Goal: Task Accomplishment & Management: Use online tool/utility

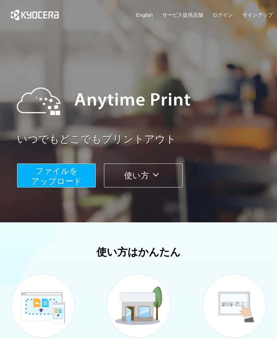
click at [73, 174] on span "ファイルを ​​アップロード" at bounding box center [56, 175] width 51 height 19
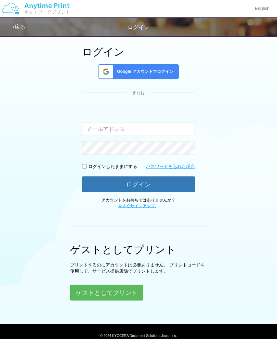
scroll to position [51, 0]
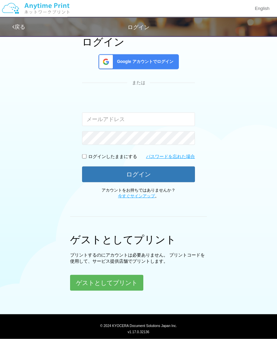
click at [121, 279] on button "ゲストとしてプリント" at bounding box center [106, 283] width 73 height 16
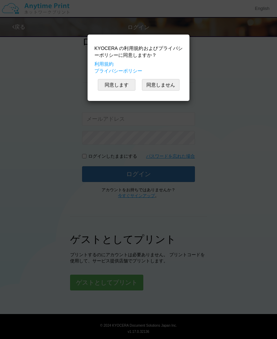
click at [121, 86] on button "同意します" at bounding box center [117, 85] width 38 height 12
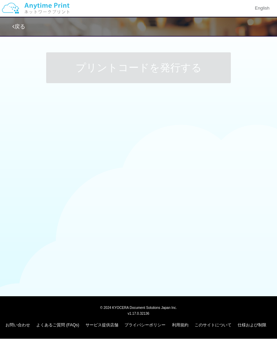
scroll to position [0, 0]
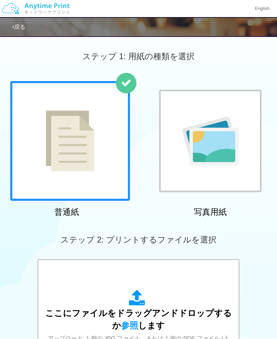
click at [229, 159] on img at bounding box center [210, 141] width 56 height 49
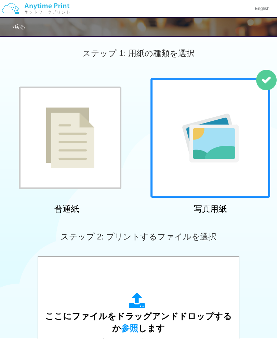
scroll to position [5, 0]
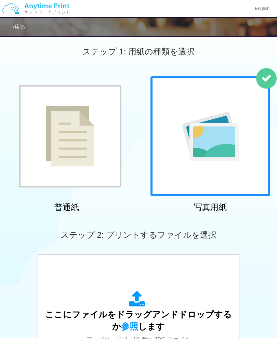
click at [168, 239] on div "ステップ 2: プリントするファイルを選択" at bounding box center [138, 235] width 277 height 39
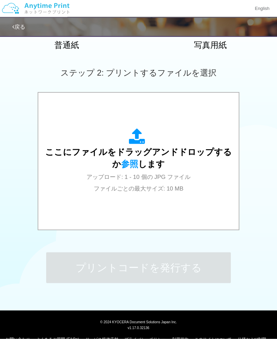
scroll to position [167, 0]
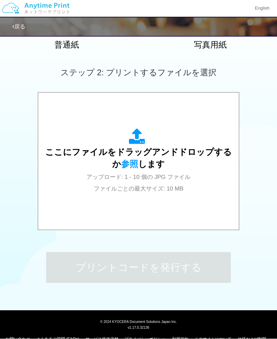
click at [145, 186] on span "アップロード: 1 - 10 個の JPG ファイル ファイルごとの最大サイズ: 10 MB" at bounding box center [139, 183] width 104 height 18
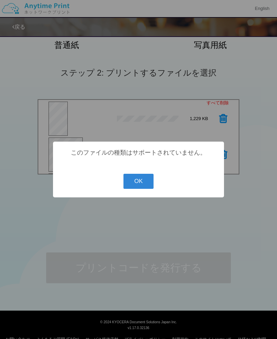
click at [145, 189] on button "OK" at bounding box center [138, 181] width 30 height 15
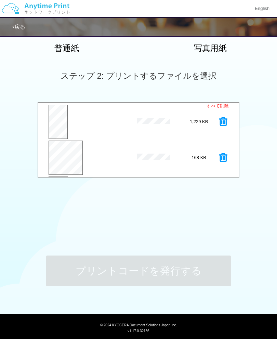
scroll to position [136, 0]
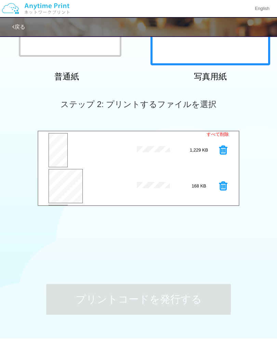
click at [19, 29] on link "戻る" at bounding box center [18, 27] width 13 height 6
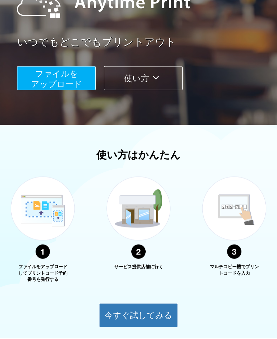
scroll to position [97, 0]
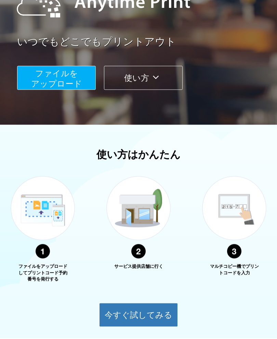
click at [143, 318] on button "今すぐ試してみる" at bounding box center [138, 315] width 79 height 24
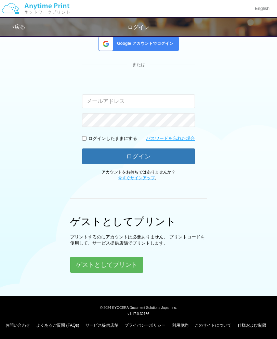
scroll to position [54, 0]
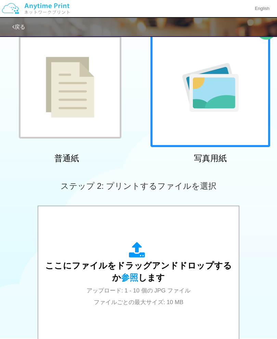
click at [232, 107] on img at bounding box center [210, 87] width 56 height 49
click at [186, 183] on span "ステップ 2: プリントするファイルを選択" at bounding box center [139, 185] width 156 height 9
click at [130, 276] on span "参照" at bounding box center [129, 278] width 17 height 10
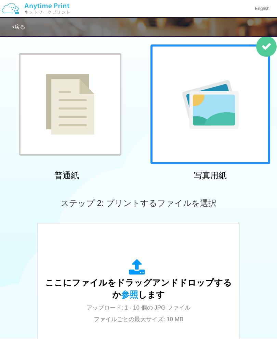
click at [231, 128] on img at bounding box center [210, 104] width 56 height 49
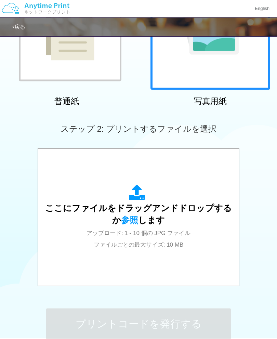
scroll to position [113, 0]
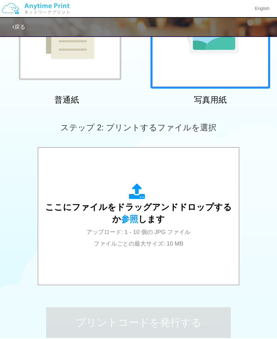
click at [131, 220] on span "参照" at bounding box center [129, 219] width 17 height 10
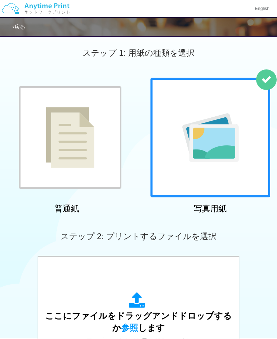
scroll to position [0, 0]
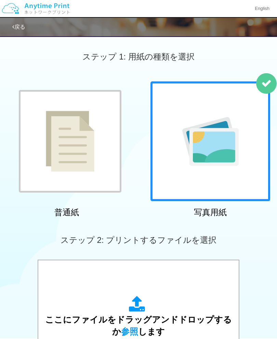
click at [57, 6] on img at bounding box center [35, 9] width 73 height 24
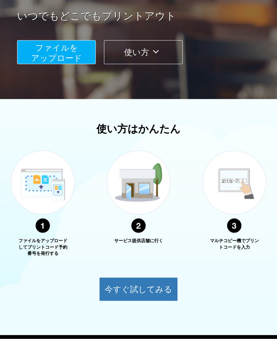
scroll to position [125, 0]
